Goal: Information Seeking & Learning: Learn about a topic

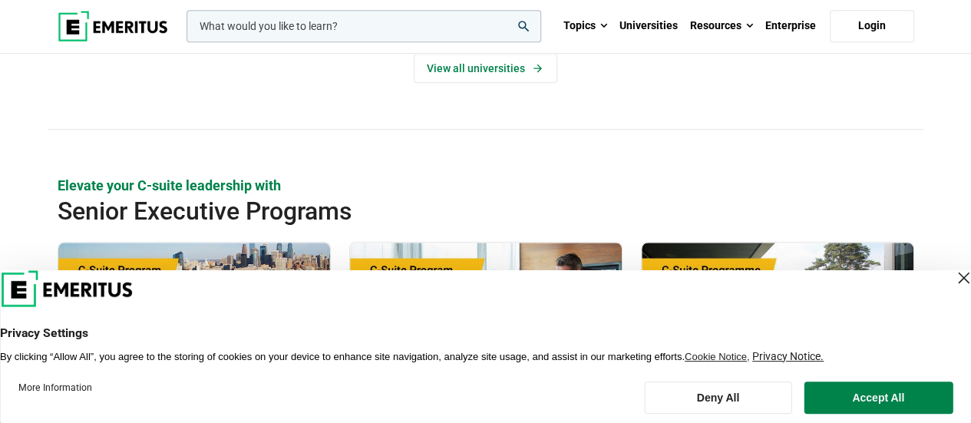
scroll to position [404, 0]
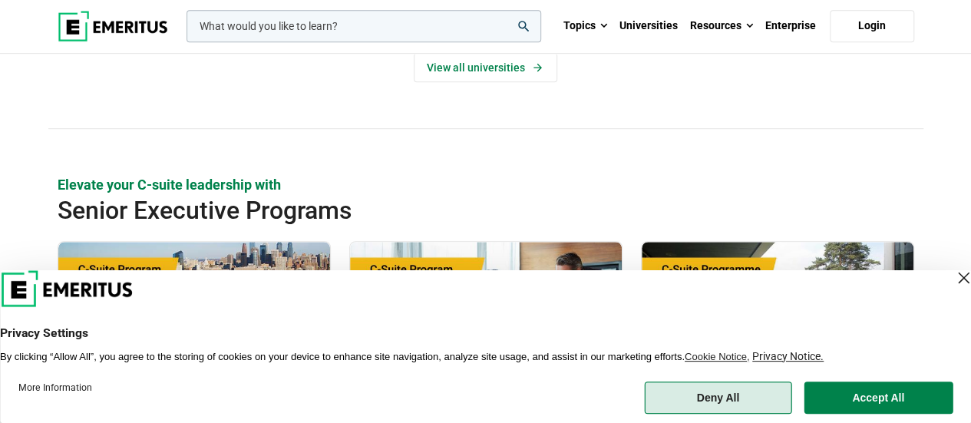
click at [720, 389] on button "Deny All" at bounding box center [717, 397] width 147 height 32
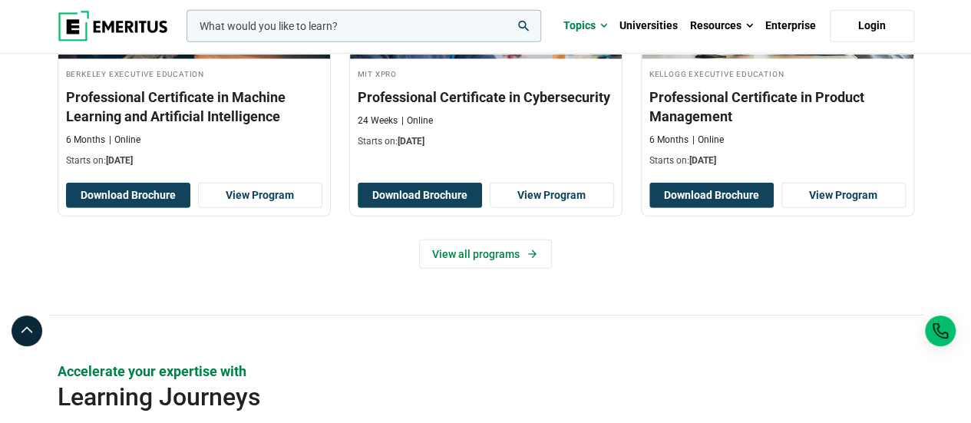
scroll to position [2271, 0]
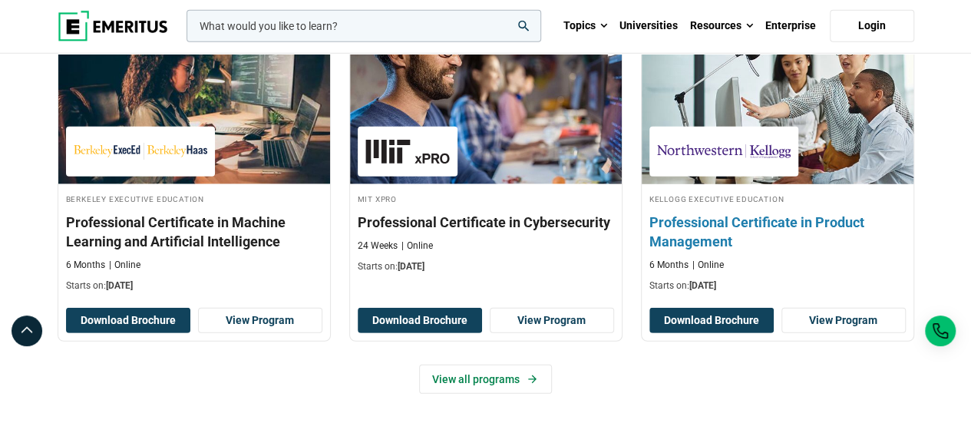
scroll to position [2143, 0]
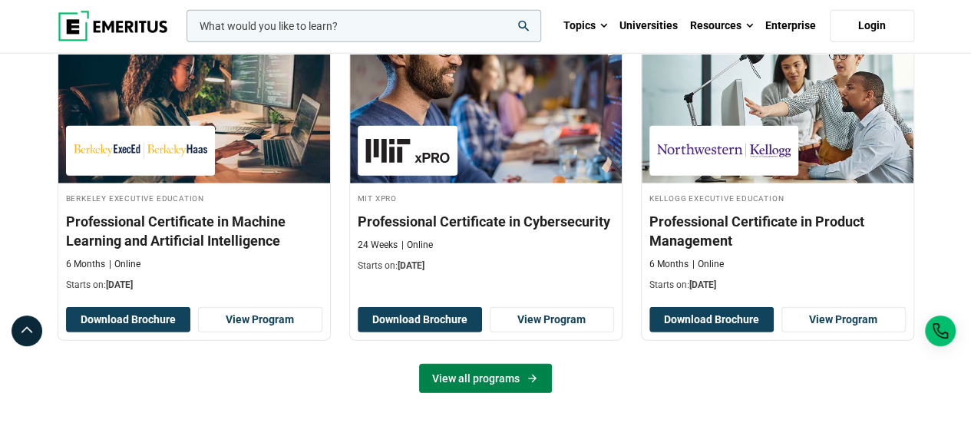
click at [476, 364] on link "View all programs" at bounding box center [485, 378] width 133 height 29
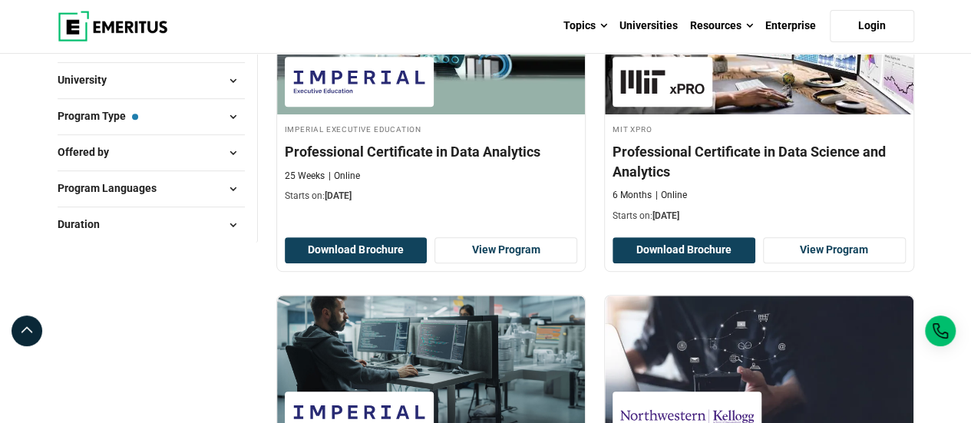
scroll to position [269, 0]
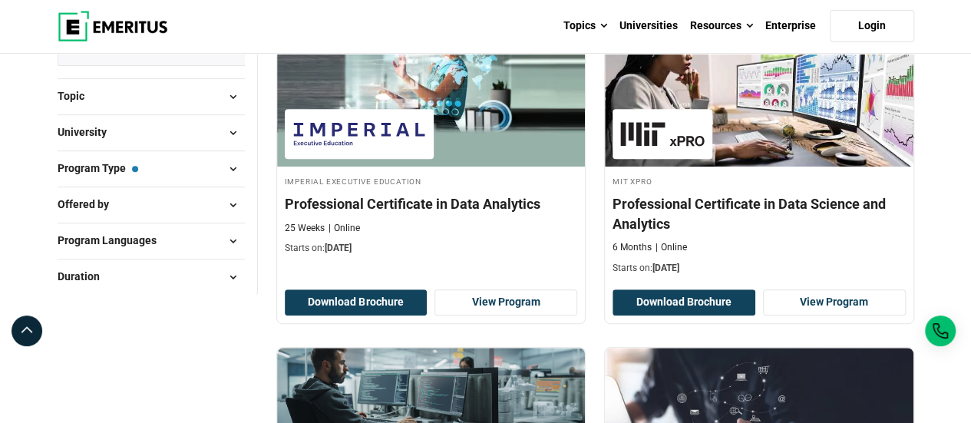
click at [201, 170] on button "Program Type — Professional Certificate Programs" at bounding box center [151, 168] width 187 height 23
click at [196, 121] on button "University" at bounding box center [151, 132] width 187 height 23
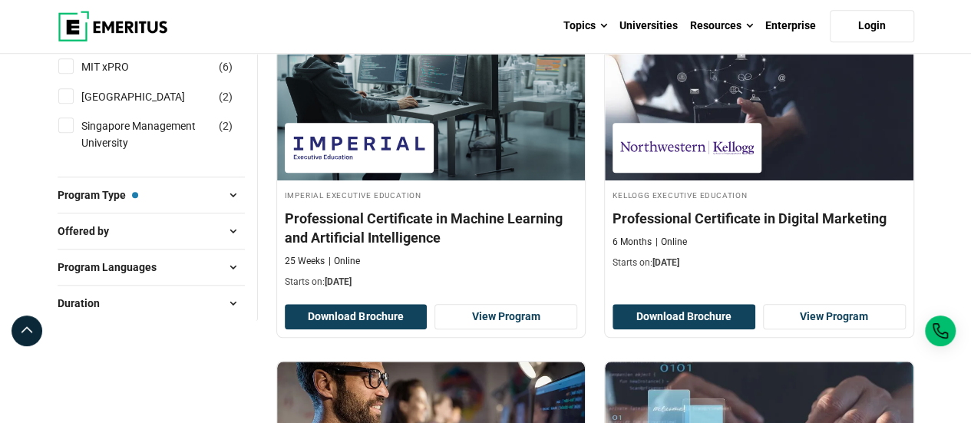
scroll to position [601, 0]
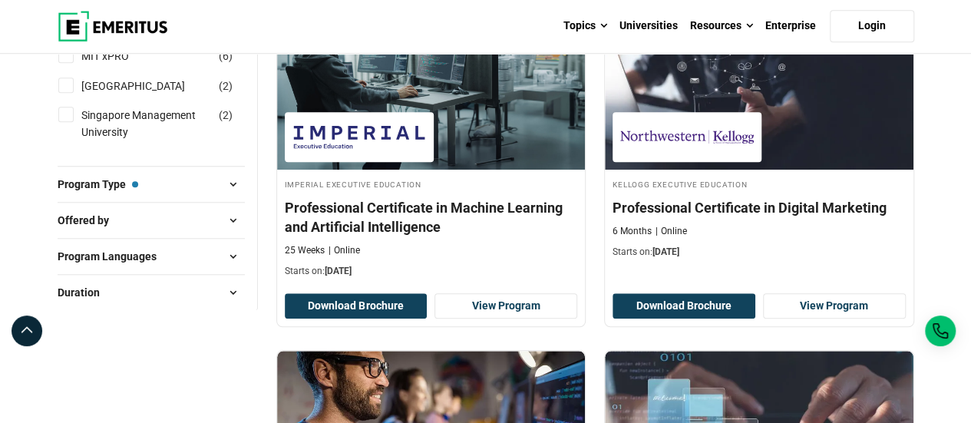
click at [133, 184] on span "Program Type — Professional Certificate Programs" at bounding box center [98, 184] width 81 height 17
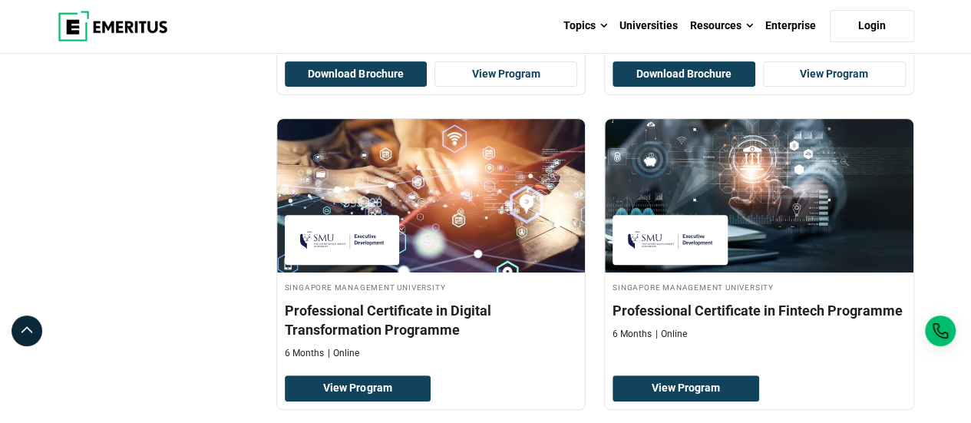
scroll to position [3201, 0]
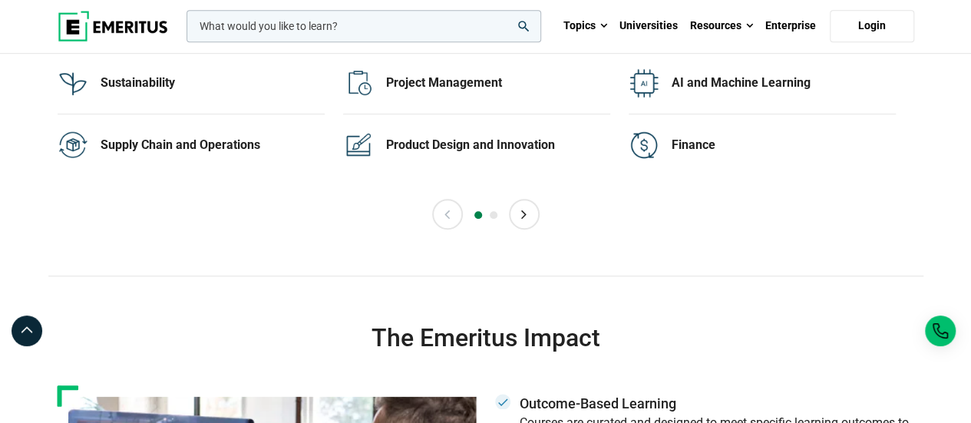
scroll to position [3278, 0]
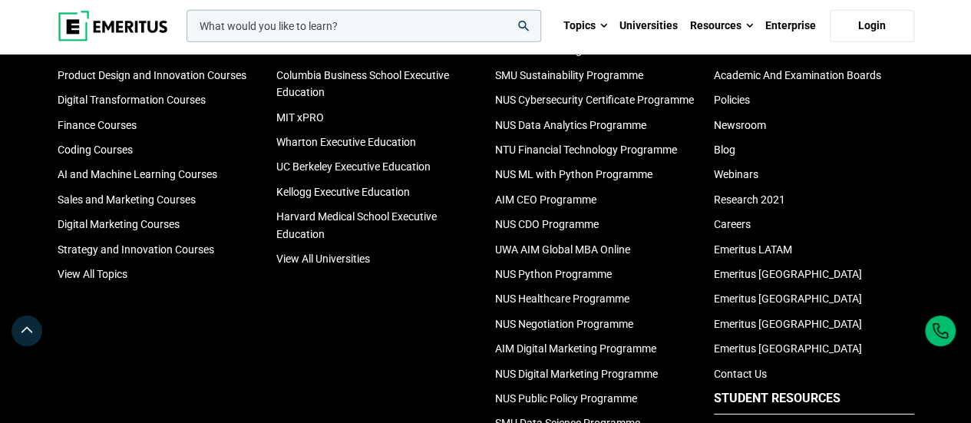
scroll to position [5156, 0]
click at [582, 130] on link "NUS Data Analytics Programme" at bounding box center [570, 124] width 151 height 12
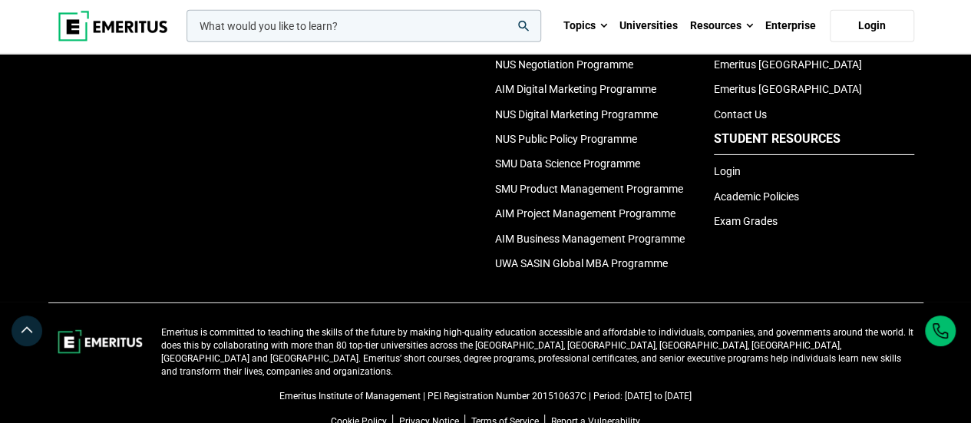
scroll to position [5538, 0]
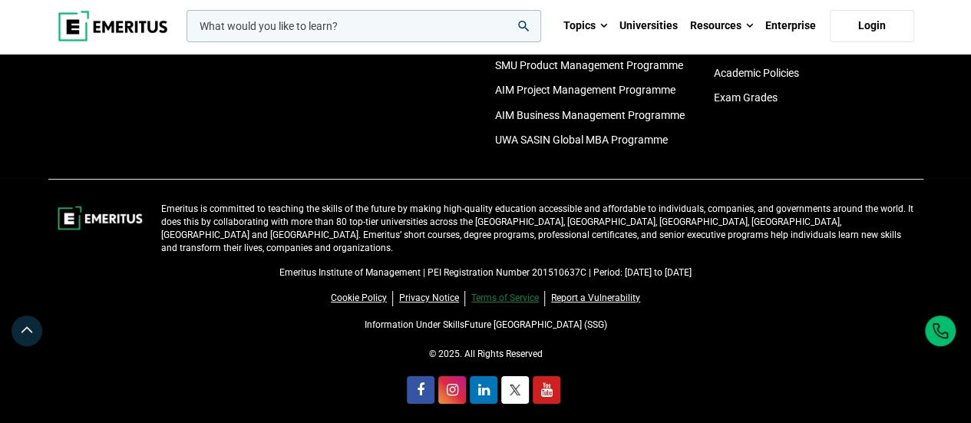
click at [508, 292] on link "Terms of Service" at bounding box center [508, 298] width 74 height 15
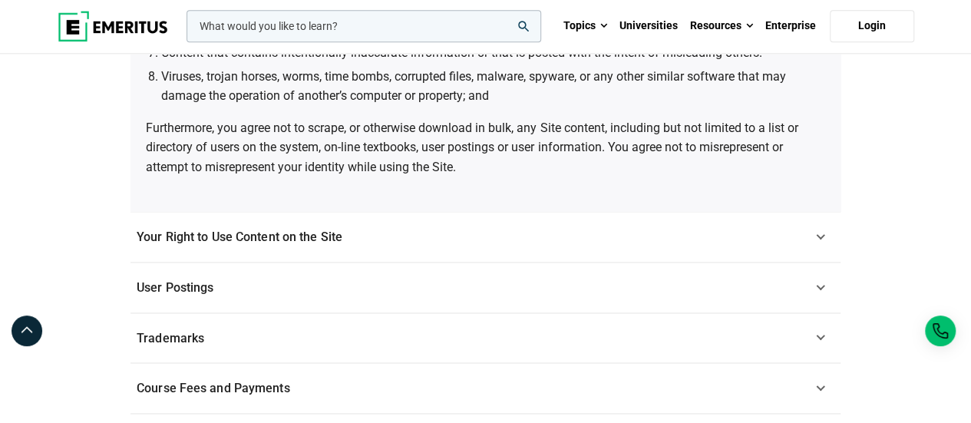
scroll to position [1189, 0]
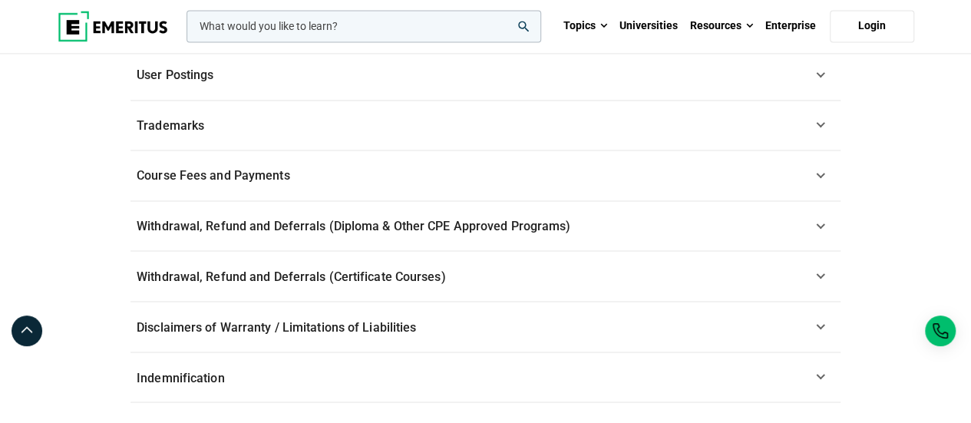
click at [358, 219] on span "Withdrawal, Refund and Deferrals (Diploma & Other CPE Approved Programs)" at bounding box center [354, 226] width 434 height 15
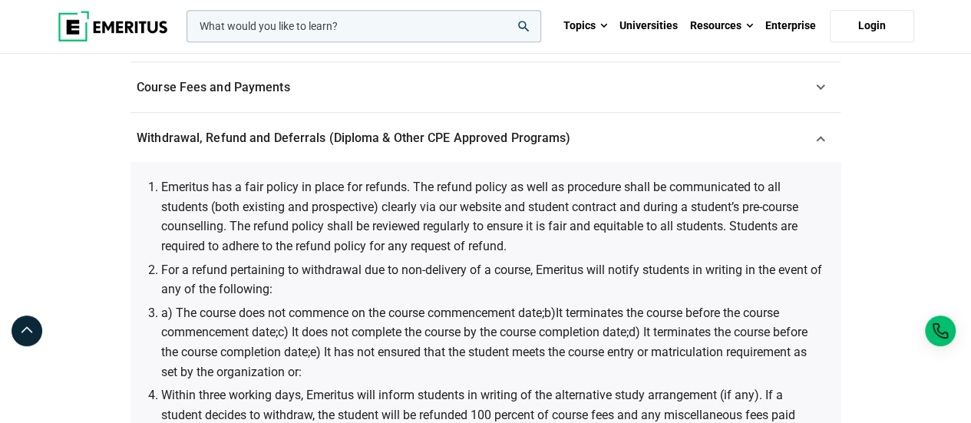
scroll to position [552, 0]
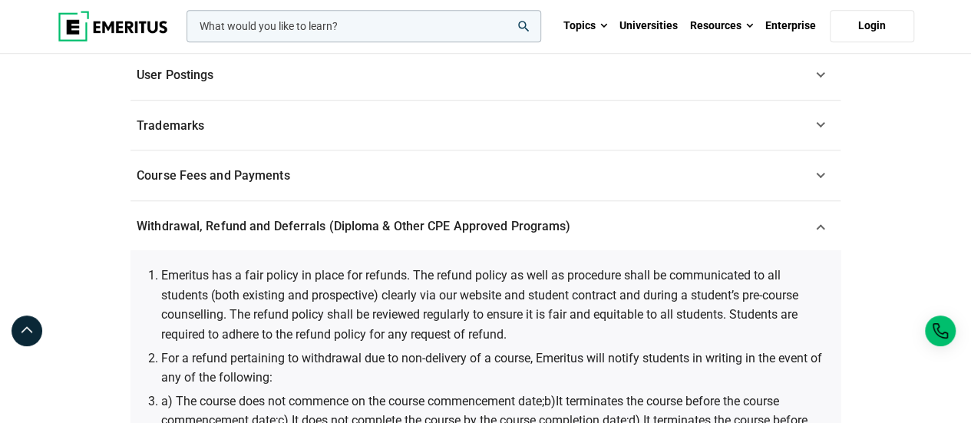
click at [358, 219] on span "Withdrawal, Refund and Deferrals (Diploma & Other CPE Approved Programs)" at bounding box center [354, 226] width 434 height 15
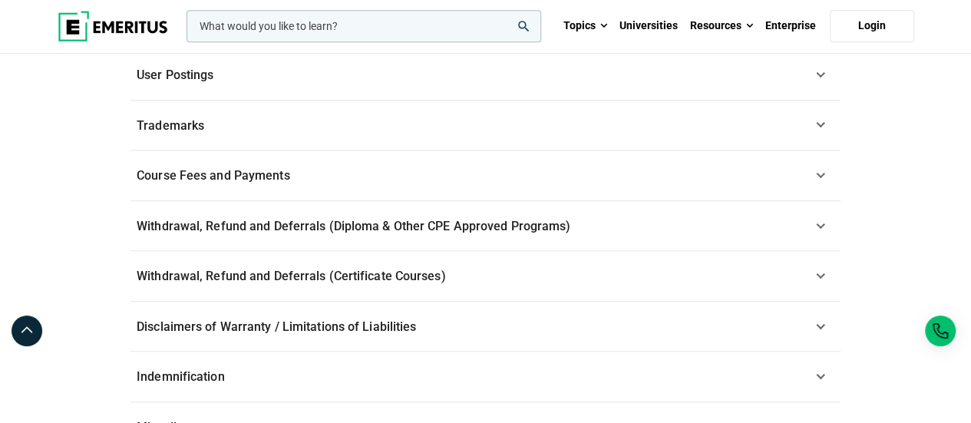
click at [330, 279] on span "Withdrawal, Refund and Deferrals (Certificate Courses)" at bounding box center [291, 276] width 308 height 15
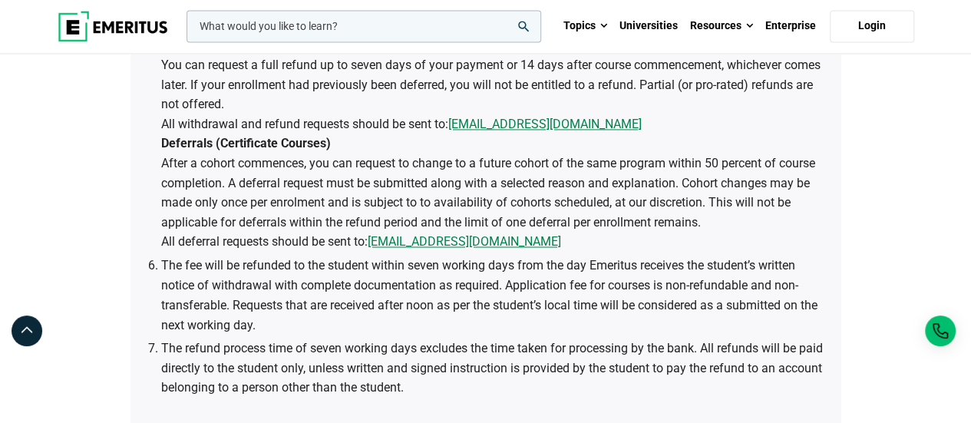
scroll to position [1163, 0]
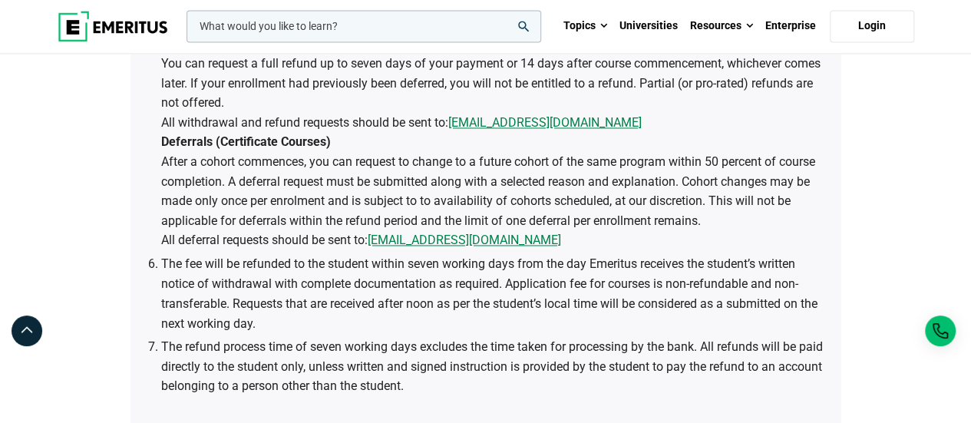
click at [743, 186] on li "If the student withdraws from the course for any reason other than those stated…" at bounding box center [493, 123] width 664 height 256
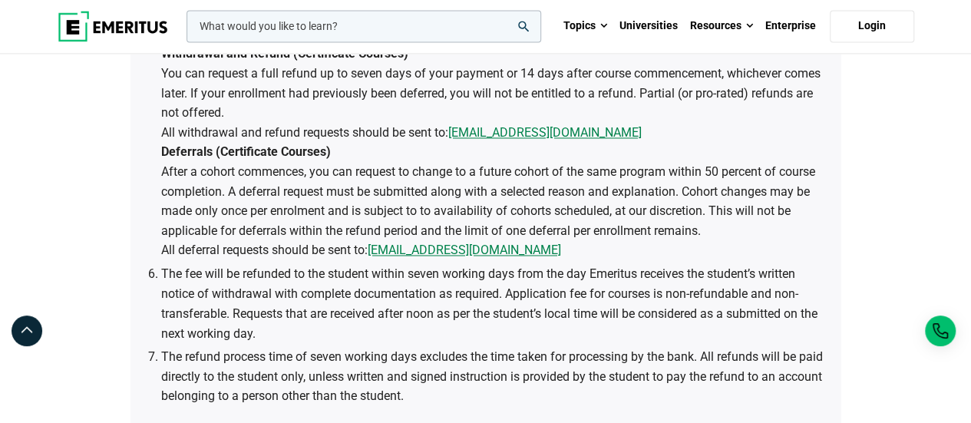
scroll to position [1153, 0]
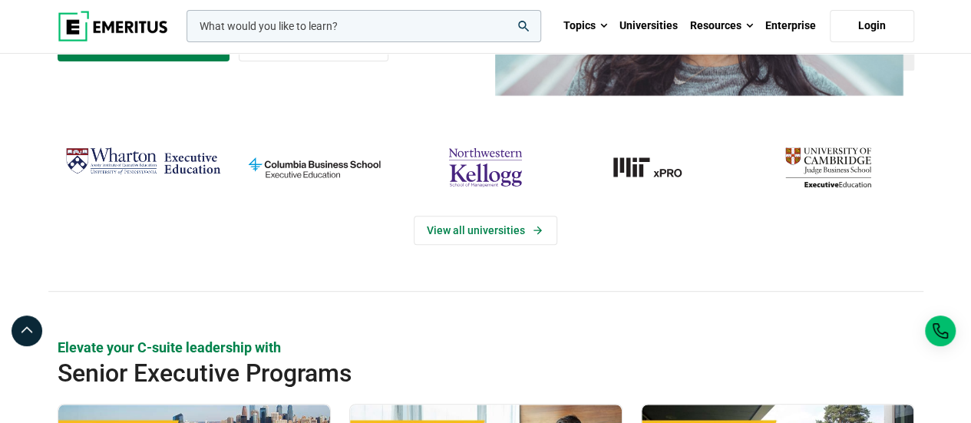
scroll to position [242, 0]
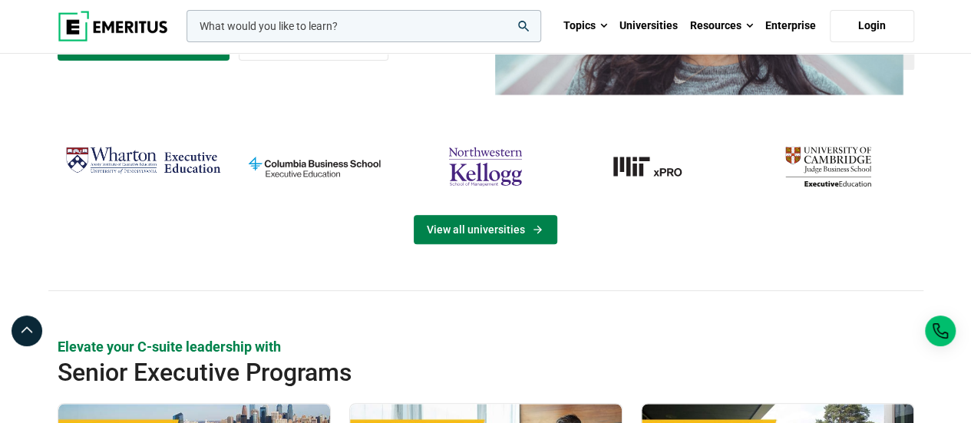
click at [473, 234] on link "View all universities" at bounding box center [486, 229] width 144 height 29
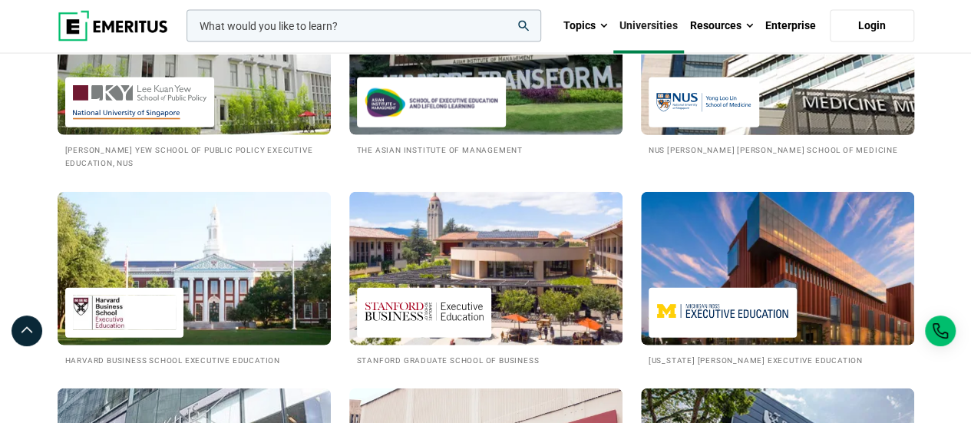
scroll to position [1740, 0]
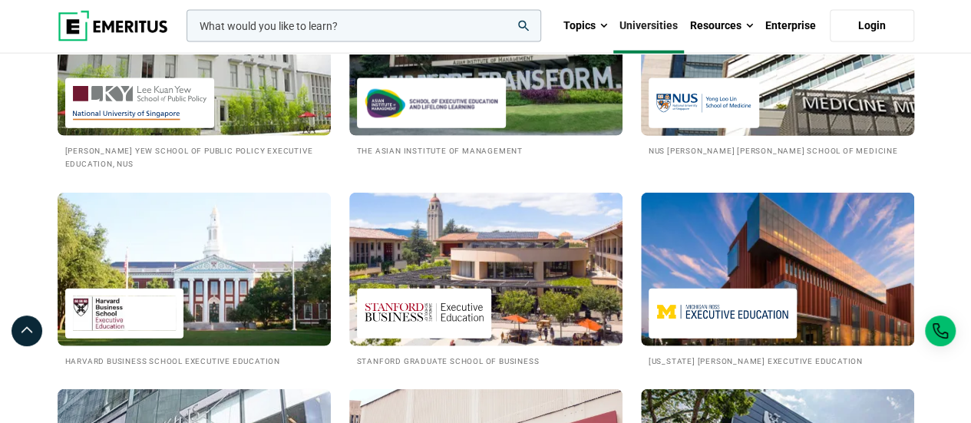
click at [795, 109] on img at bounding box center [777, 59] width 301 height 169
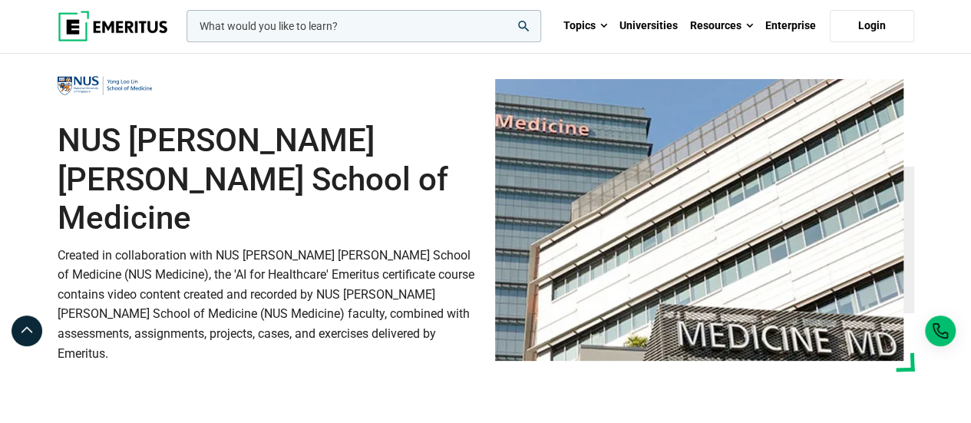
scroll to position [33, 0]
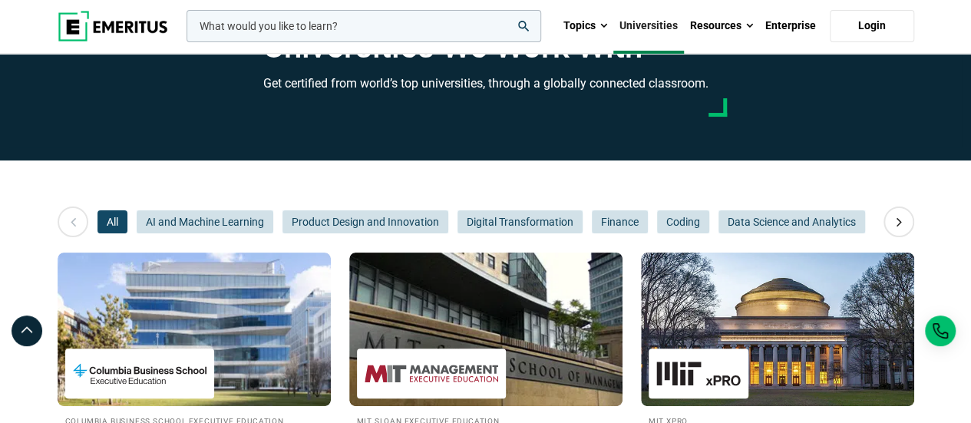
scroll to position [71, 0]
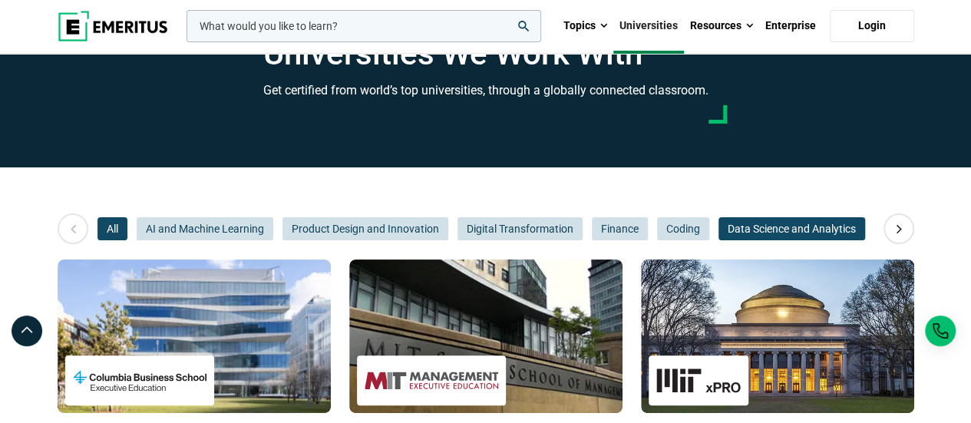
click at [802, 230] on span "Data Science and Analytics" at bounding box center [791, 228] width 147 height 23
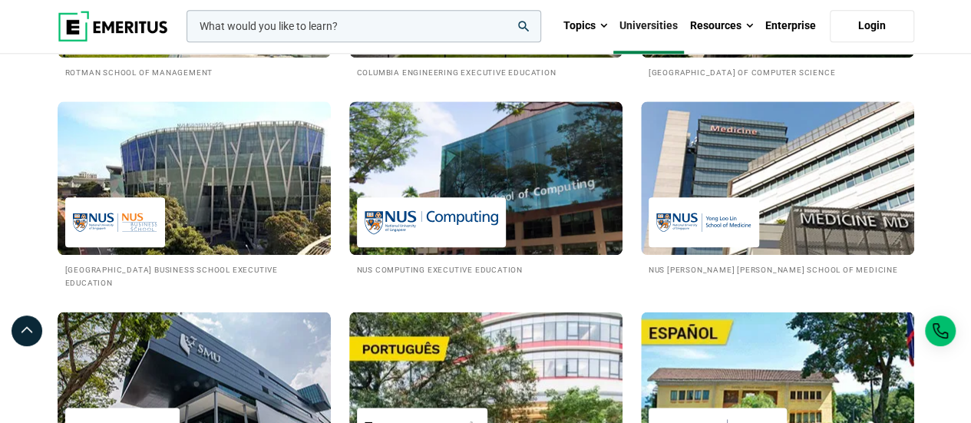
scroll to position [821, 0]
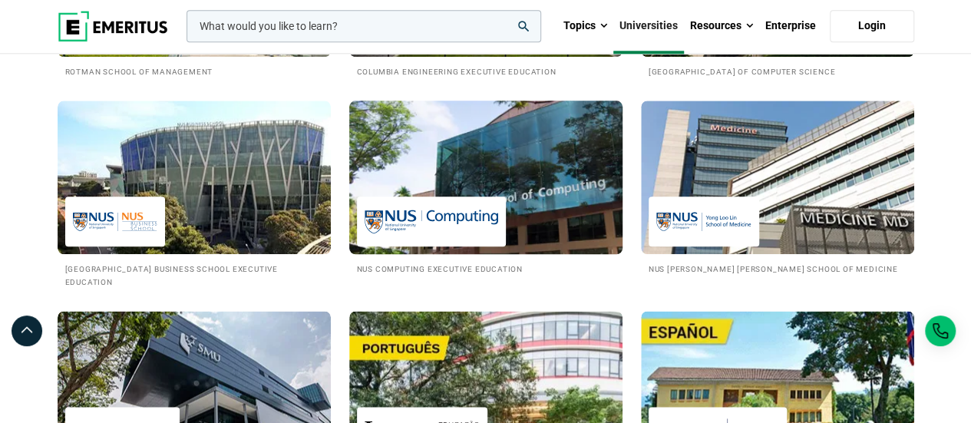
click at [487, 194] on img at bounding box center [485, 177] width 301 height 169
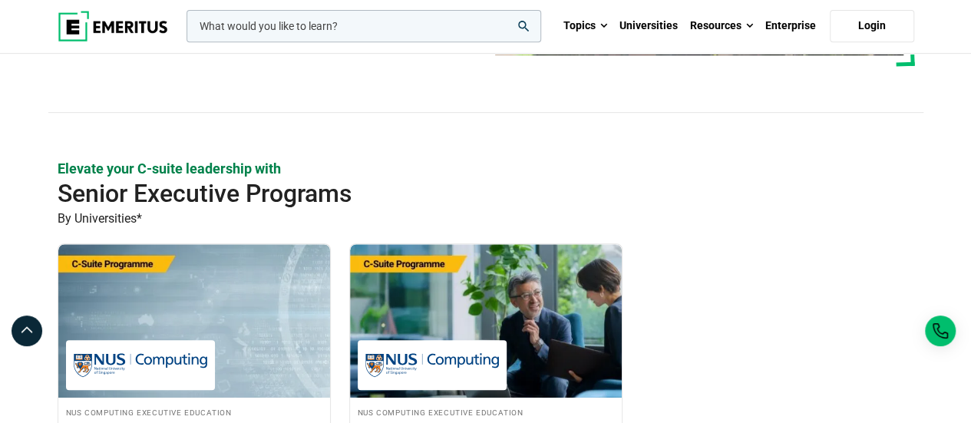
scroll to position [328, 0]
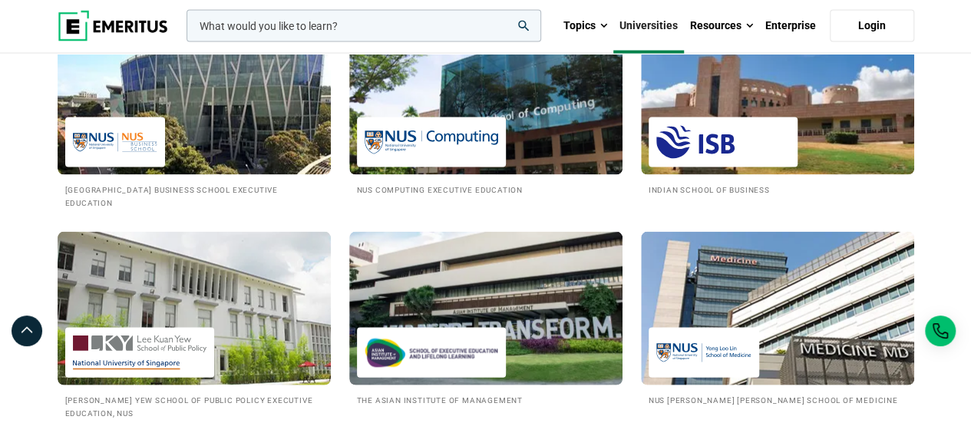
scroll to position [1492, 0]
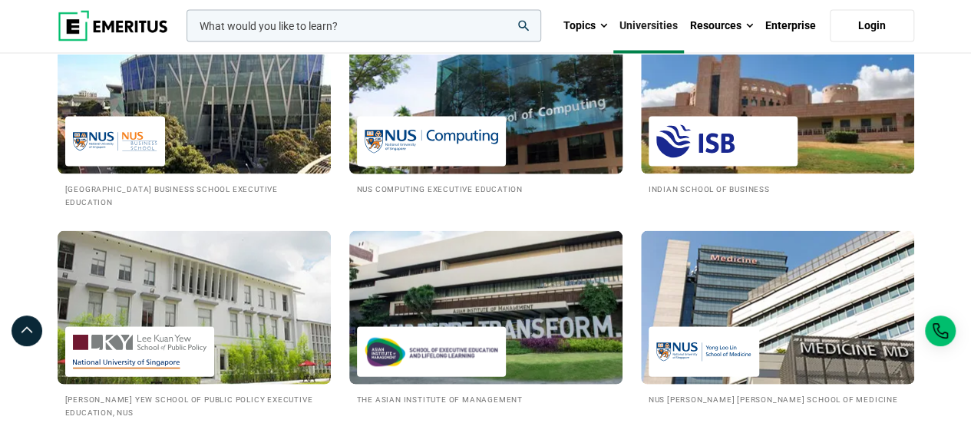
click at [444, 111] on img at bounding box center [485, 97] width 301 height 169
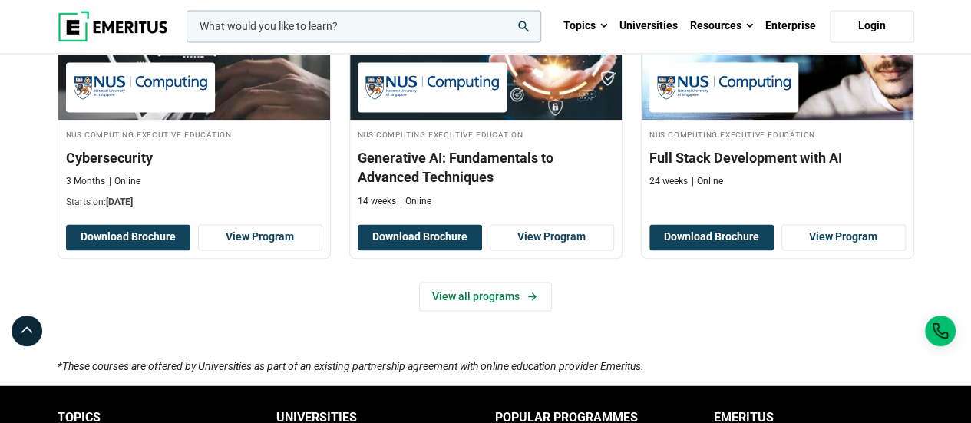
scroll to position [1099, 0]
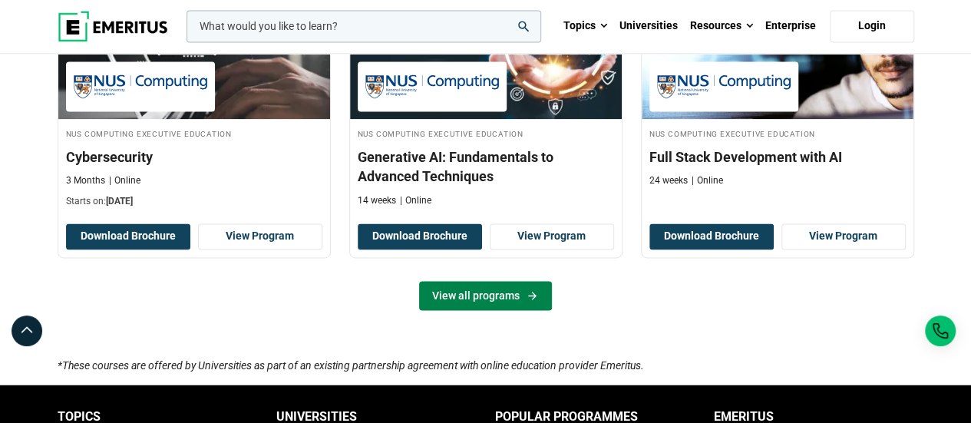
click at [488, 293] on link "View all programs" at bounding box center [485, 295] width 133 height 29
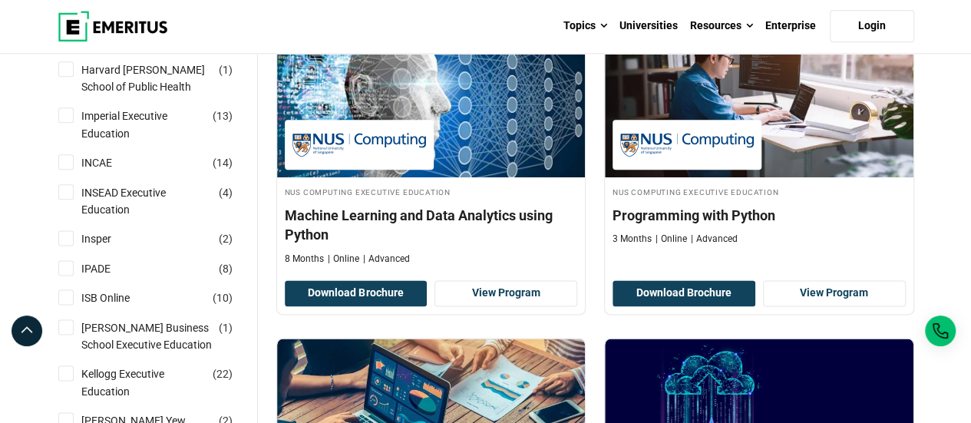
scroll to position [892, 0]
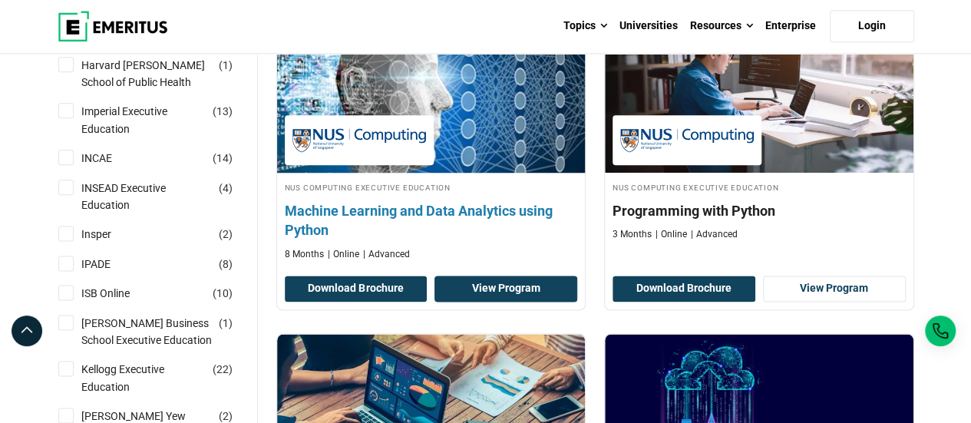
click at [484, 279] on link "View Program" at bounding box center [505, 289] width 143 height 26
